Goal: Task Accomplishment & Management: Manage account settings

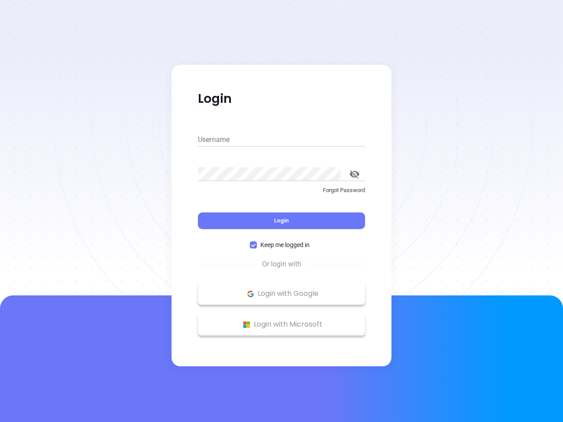
click at [281, 211] on div "Login" at bounding box center [281, 215] width 167 height 27
click at [281, 140] on input "Username" at bounding box center [281, 140] width 167 height 14
click at [354, 174] on icon "toggle password visibility" at bounding box center [355, 174] width 10 height 8
click at [281, 221] on span "Login" at bounding box center [281, 220] width 15 height 7
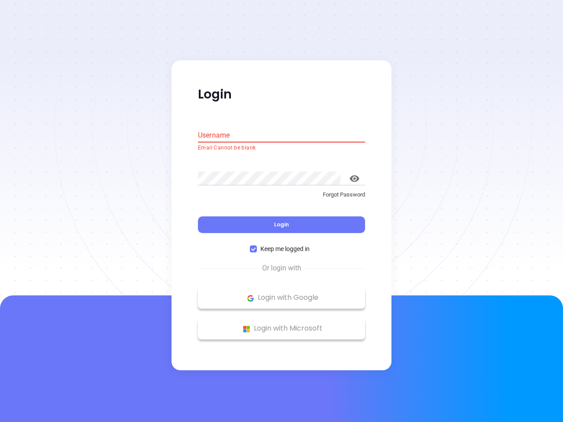
click at [281, 245] on span "Keep me logged in" at bounding box center [285, 249] width 56 height 10
click at [257, 246] on input "Keep me logged in" at bounding box center [253, 249] width 7 height 7
checkbox input "false"
click at [281, 294] on p "Login with Google" at bounding box center [281, 297] width 158 height 13
click at [281, 324] on p "Login with Microsoft" at bounding box center [281, 328] width 158 height 13
